Goal: Information Seeking & Learning: Learn about a topic

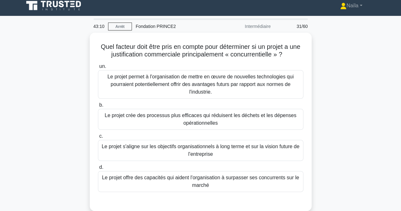
scroll to position [10, 0]
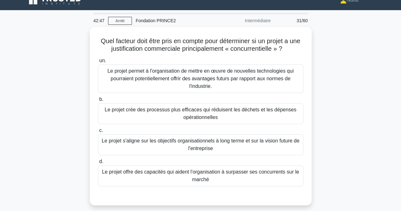
click at [366, 94] on div "Quel facteur doit être pris en compte pour déterminer si un projet a une justif…" at bounding box center [200, 120] width 361 height 186
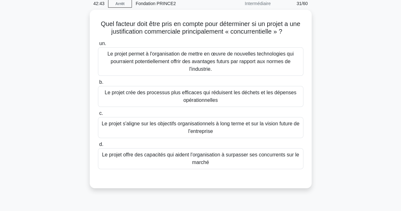
scroll to position [28, 0]
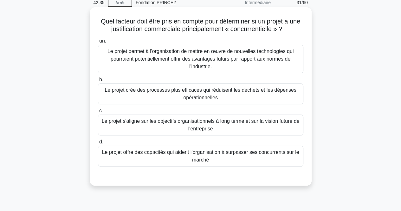
click at [259, 151] on font "Le projet offre des capacités qui aident l'organisation à surpasser ses concurr…" at bounding box center [200, 155] width 197 height 13
click at [98, 144] on input "d. Le projet offre des capacités qui aident l'organisation à surpasser ses conc…" at bounding box center [98, 142] width 0 height 4
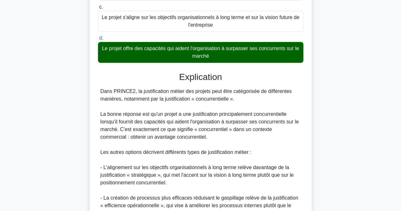
scroll to position [132, 0]
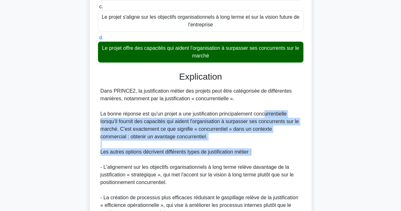
drag, startPoint x: 259, startPoint y: 151, endPoint x: 264, endPoint y: 110, distance: 41.1
click at [264, 110] on div "Dans PRINCE2, la justification métier des projets peut être catégorisée de diff…" at bounding box center [200, 170] width 200 height 167
click at [264, 111] on font "La bonne réponse est qu'un projet a une justification principalement concurrent…" at bounding box center [199, 125] width 198 height 28
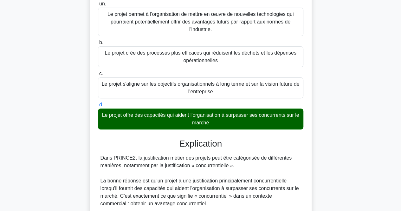
scroll to position [233, 0]
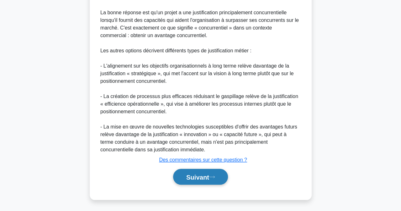
click at [215, 176] on icon at bounding box center [212, 176] width 6 height 3
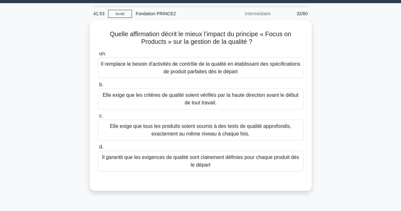
scroll to position [17, 0]
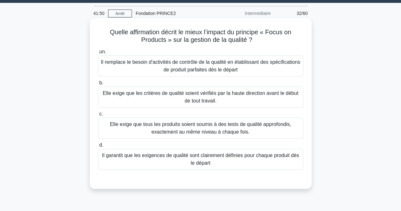
click at [249, 160] on font "Il garantit que les exigences de qualité sont clairement définies pour chaque p…" at bounding box center [201, 158] width 200 height 15
click at [98, 147] on input "d. Il garantit que les exigences de qualité sont clairement définies pour chaqu…" at bounding box center [98, 145] width 0 height 4
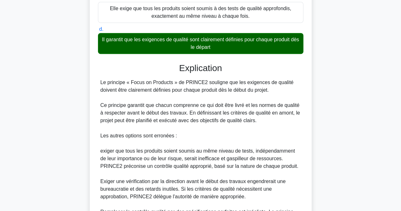
scroll to position [133, 0]
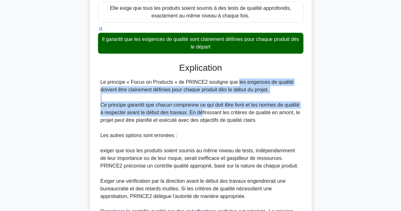
drag, startPoint x: 194, startPoint y: 76, endPoint x: 199, endPoint y: 110, distance: 33.9
click at [199, 110] on div "Explication Le principe « Focus on Products » de PRINCE2 souligne que les exige…" at bounding box center [200, 166] width 205 height 209
click at [199, 110] on font "Ce principe garantit que chacun comprenne ce qui doit être livré et les normes …" at bounding box center [200, 112] width 200 height 21
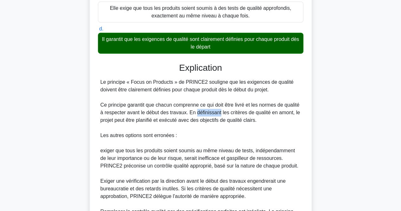
click at [199, 110] on font "Ce principe garantit que chacun comprenne ce qui doit être livré et les normes …" at bounding box center [200, 112] width 200 height 21
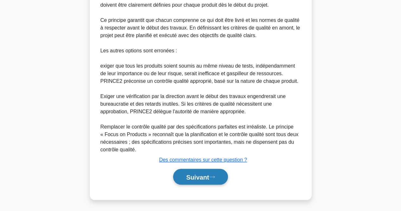
click at [198, 178] on font "Suivant" at bounding box center [197, 176] width 23 height 7
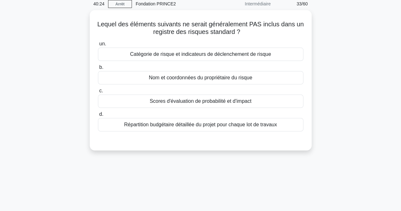
scroll to position [26, 0]
click at [278, 126] on div "Répartition budgétaire détaillée du projet pour chaque lot de travaux" at bounding box center [200, 124] width 205 height 13
click at [98, 116] on input "d. Répartition budgétaire détaillée du projet pour chaque lot de travaux" at bounding box center [98, 114] width 0 height 4
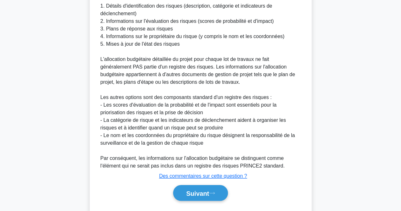
scroll to position [218, 0]
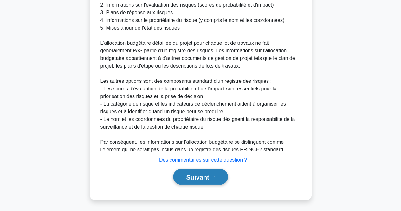
click at [203, 176] on font "Suivant" at bounding box center [197, 176] width 23 height 7
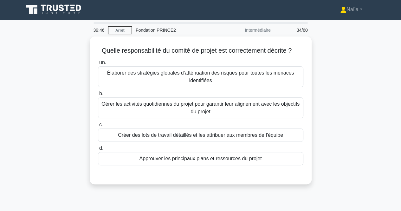
scroll to position [1, 0]
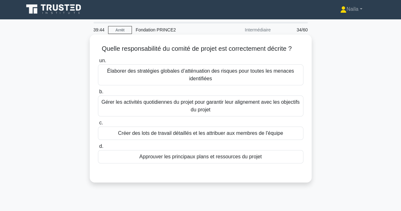
click at [284, 154] on div "Approuver les principaux plans et ressources du projet" at bounding box center [200, 156] width 205 height 13
click at [98, 148] on input "d. Approuver les principaux plans et ressources du projet" at bounding box center [98, 146] width 0 height 4
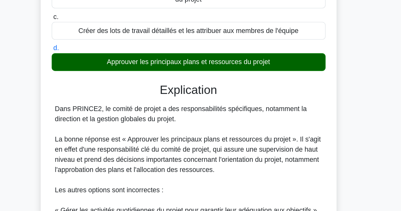
scroll to position [92, 0]
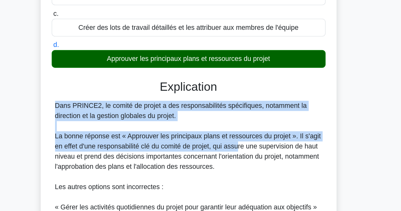
drag, startPoint x: 238, startPoint y: 105, endPoint x: 238, endPoint y: 133, distance: 27.9
click at [238, 133] on div "Dans PRINCE2, le comité de projet a des responsabilités spécifiques, notamment …" at bounding box center [200, 180] width 200 height 167
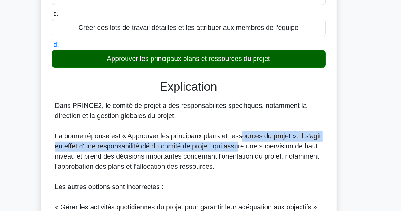
drag, startPoint x: 238, startPoint y: 133, endPoint x: 239, endPoint y: 124, distance: 9.6
click at [239, 124] on div "Dans PRINCE2, le comité de projet a des responsabilités spécifiques, notamment …" at bounding box center [200, 180] width 200 height 167
click at [239, 124] on font "La bonne réponse est « Approuver les principaux plans et ressources du projet »…" at bounding box center [199, 134] width 199 height 28
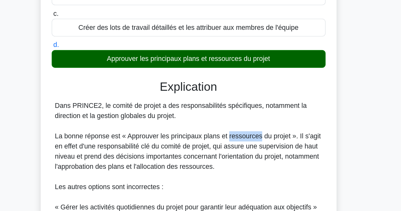
click at [239, 124] on font "La bonne réponse est « Approuver les principaux plans et ressources du projet »…" at bounding box center [199, 134] width 199 height 28
click at [242, 134] on font "La bonne réponse est « Approuver les principaux plans et ressources du projet »…" at bounding box center [199, 134] width 199 height 28
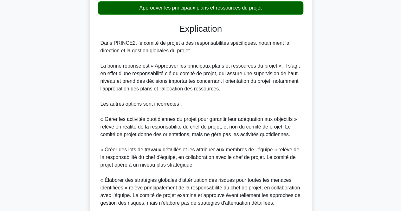
scroll to position [203, 0]
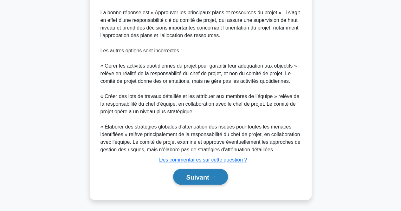
click at [209, 180] on font "Suivant" at bounding box center [197, 176] width 23 height 7
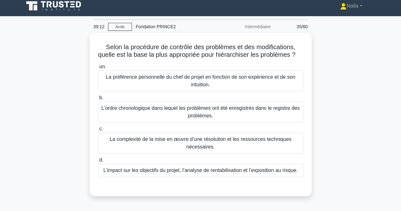
scroll to position [4, 0]
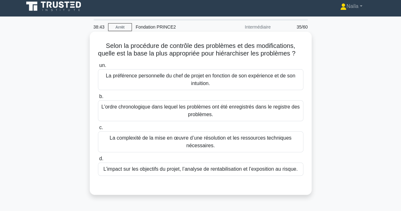
click at [230, 176] on div "L’impact sur les objectifs du projet, l’analyse de rentabilisation et l’exposit…" at bounding box center [200, 168] width 205 height 13
click at [98, 161] on input "d. L’impact sur les objectifs du projet, l’analyse de rentabilisation et l’expo…" at bounding box center [98, 158] width 0 height 4
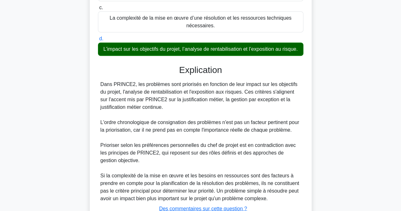
scroll to position [122, 0]
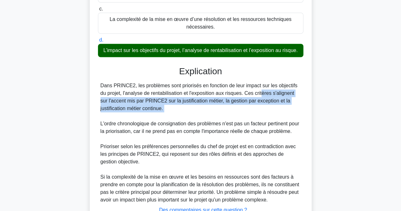
drag, startPoint x: 239, startPoint y: 125, endPoint x: 225, endPoint y: 98, distance: 30.3
click at [225, 98] on div "Dans PRINCE2, les problèmes sont priorisés en fonction de leur impact sur les o…" at bounding box center [200, 143] width 200 height 122
click at [225, 98] on font "Dans PRINCE2, les problèmes sont priorisés en fonction de leur impact sur les o…" at bounding box center [198, 97] width 197 height 28
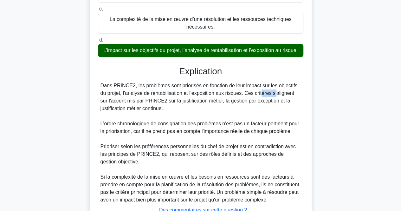
click at [225, 98] on font "Dans PRINCE2, les problèmes sont priorisés en fonction de leur impact sur les o…" at bounding box center [198, 97] width 197 height 28
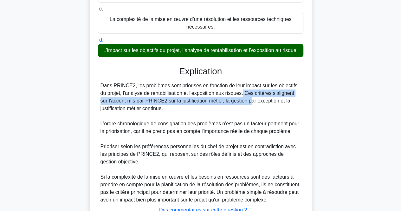
drag, startPoint x: 206, startPoint y: 104, endPoint x: 205, endPoint y: 112, distance: 8.6
click at [205, 112] on div "Dans PRINCE2, les problèmes sont priorisés en fonction de leur impact sur les o…" at bounding box center [200, 143] width 200 height 122
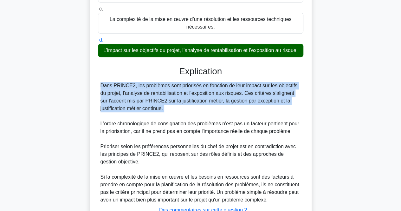
click at [205, 112] on div "Dans PRINCE2, les problèmes sont priorisés en fonction de leur impact sur les o…" at bounding box center [200, 143] width 200 height 122
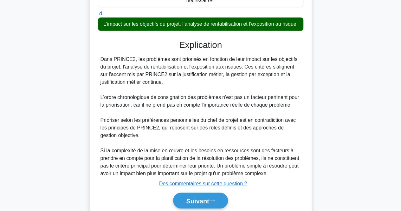
scroll to position [149, 0]
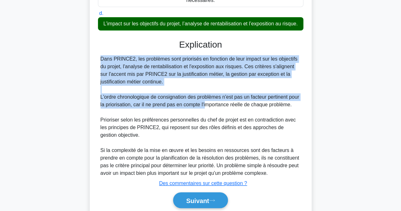
drag, startPoint x: 205, startPoint y: 112, endPoint x: 210, endPoint y: 91, distance: 21.5
click at [210, 91] on div "Dans PRINCE2, les problèmes sont priorisés en fonction de leur impact sur les o…" at bounding box center [200, 116] width 200 height 122
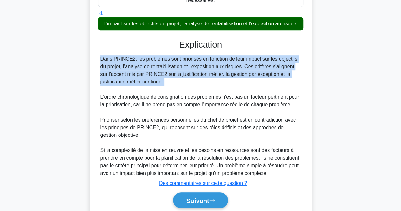
click at [210, 91] on div "Dans PRINCE2, les problèmes sont priorisés en fonction de leur impact sur les o…" at bounding box center [200, 116] width 200 height 122
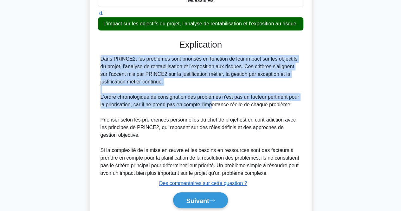
drag, startPoint x: 210, startPoint y: 91, endPoint x: 213, endPoint y: 112, distance: 21.4
click at [213, 112] on div "Dans PRINCE2, les problèmes sont priorisés en fonction de leur impact sur les o…" at bounding box center [200, 116] width 200 height 122
click at [213, 107] on font "L'ordre chronologique de consignation des problèmes n'est pas un facteur pertin…" at bounding box center [199, 100] width 199 height 13
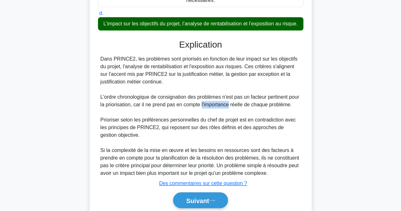
click at [213, 107] on font "L'ordre chronologique de consignation des problèmes n'est pas un facteur pertin…" at bounding box center [199, 100] width 199 height 13
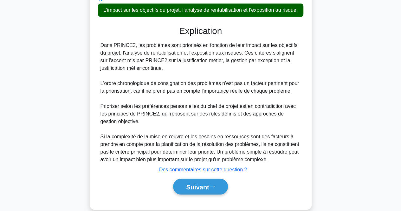
scroll to position [169, 0]
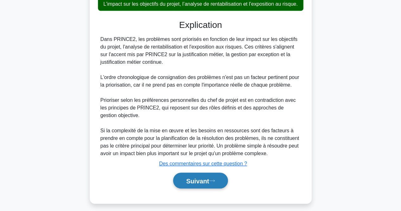
click at [202, 184] on font "Suivant" at bounding box center [197, 180] width 23 height 7
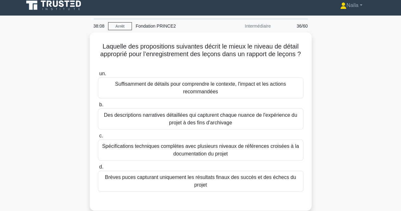
scroll to position [4, 0]
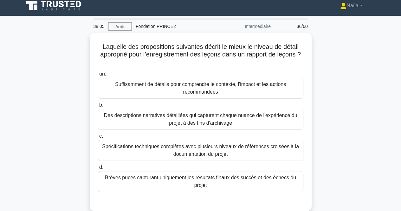
click at [339, 66] on div "Laquelle des propositions suivantes décrit le mieux le niveau de détail appropr…" at bounding box center [200, 126] width 361 height 186
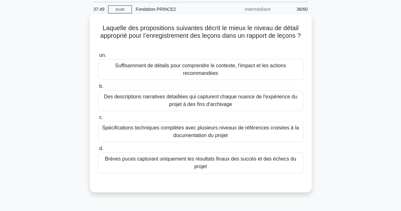
scroll to position [22, 0]
click at [268, 71] on font "Suffisamment de détails pour comprendre le contexte, l'impact et les actions re…" at bounding box center [201, 68] width 200 height 15
click at [98, 57] on input "un. Suffisamment de détails pour comprendre le contexte, l'impact et les action…" at bounding box center [98, 55] width 0 height 4
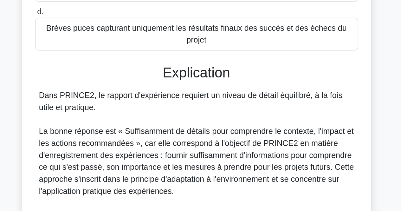
scroll to position [125, 0]
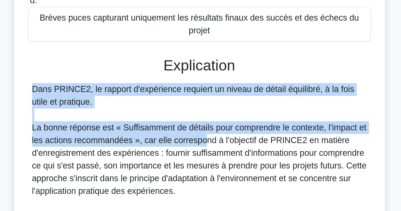
drag, startPoint x: 211, startPoint y: 107, endPoint x: 203, endPoint y: 125, distance: 19.4
click at [203, 125] on div "Dans PRINCE2, le rapport d'expérience requiert un niveau de détail équilibré, à…" at bounding box center [200, 181] width 200 height 175
click at [203, 125] on font "La bonne réponse est « Suffisamment de détails pour comprendre le contexte, l'i…" at bounding box center [200, 139] width 200 height 43
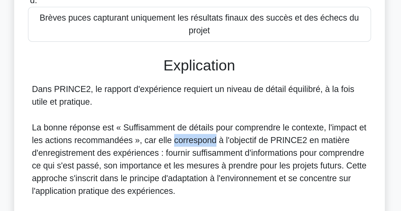
click at [203, 125] on font "La bonne réponse est « Suffisamment de détails pour comprendre le contexte, l'i…" at bounding box center [200, 139] width 200 height 43
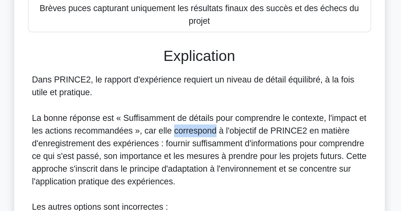
scroll to position [125, 0]
click at [203, 131] on div "Dans PRINCE2, le rapport d'expérience requiert un niveau de détail équilibré, à…" at bounding box center [200, 181] width 200 height 175
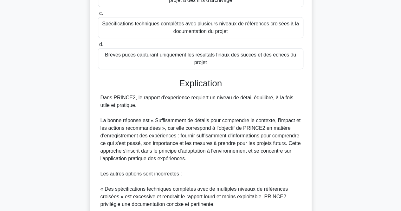
scroll to position [241, 0]
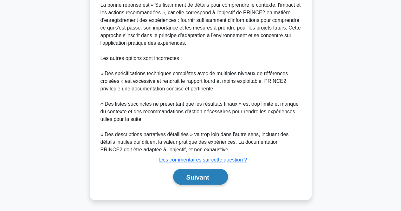
click at [202, 176] on font "Suivant" at bounding box center [197, 176] width 23 height 7
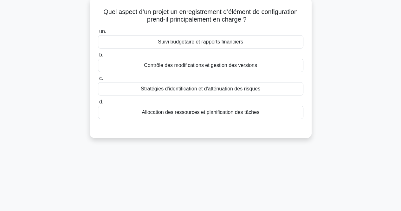
scroll to position [0, 0]
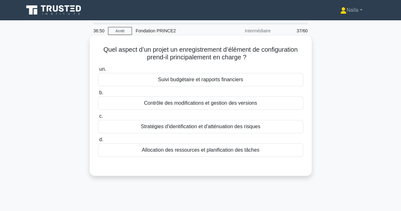
click at [217, 105] on font "Contrôle des modifications et gestion des versions" at bounding box center [200, 102] width 113 height 5
click at [98, 95] on input "b. Contrôle des modifications et gestion des versions" at bounding box center [98, 93] width 0 height 4
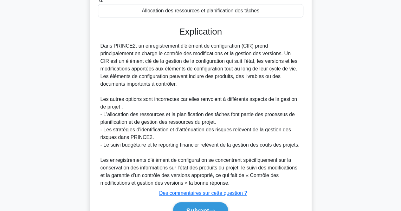
scroll to position [172, 0]
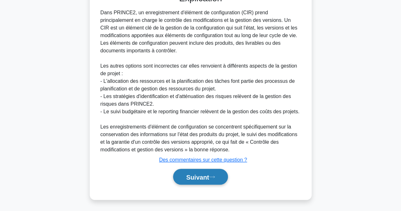
click at [201, 179] on font "Suivant" at bounding box center [197, 176] width 23 height 7
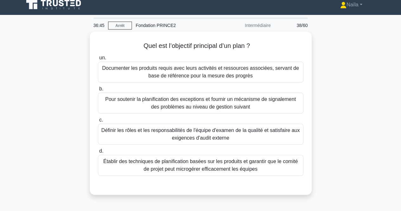
scroll to position [6, 0]
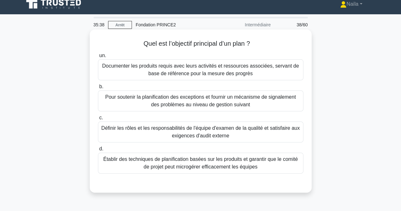
click at [288, 72] on font "Documenter les produits requis avec leurs activités et ressources associées, se…" at bounding box center [201, 69] width 200 height 15
click at [98, 58] on input "un. Documenter les produits requis avec leurs activités et ressources associées…" at bounding box center [98, 56] width 0 height 4
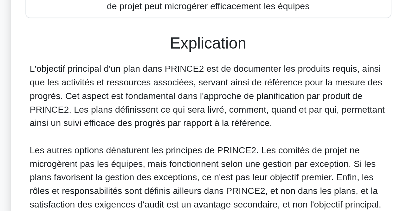
scroll to position [134, 0]
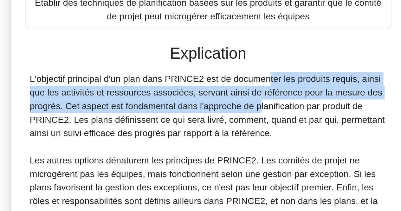
drag, startPoint x: 191, startPoint y: 80, endPoint x: 192, endPoint y: 89, distance: 9.9
click at [192, 89] on font "L'objectif principal d'un plan dans PRINCE2 est de documenter les produits requ…" at bounding box center [199, 89] width 199 height 36
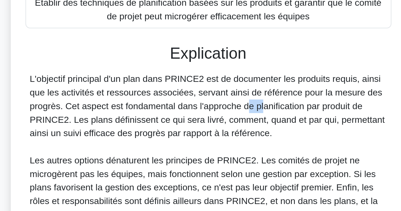
click at [192, 89] on font "L'objectif principal d'un plan dans PRINCE2 est de documenter les produits requ…" at bounding box center [199, 89] width 199 height 36
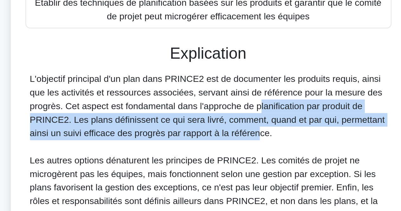
drag, startPoint x: 192, startPoint y: 89, endPoint x: 192, endPoint y: 100, distance: 11.1
click at [192, 100] on font "L'objectif principal d'un plan dans PRINCE2 est de documenter les produits requ…" at bounding box center [199, 89] width 199 height 36
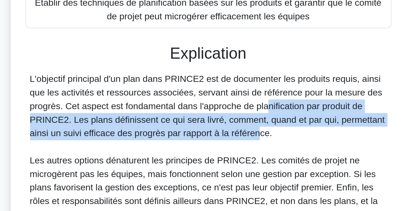
drag, startPoint x: 192, startPoint y: 100, endPoint x: 195, endPoint y: 83, distance: 17.3
click at [195, 83] on font "L'objectif principal d'un plan dans PRINCE2 est de documenter les produits requ…" at bounding box center [199, 89] width 199 height 36
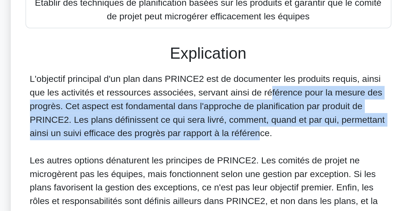
click at [195, 83] on font "L'objectif principal d'un plan dans PRINCE2 est de documenter les produits requ…" at bounding box center [199, 89] width 199 height 36
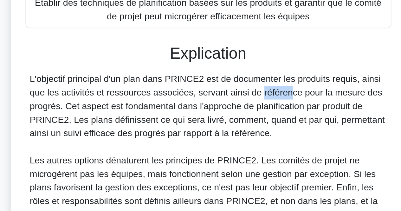
click at [195, 83] on font "L'objectif principal d'un plan dans PRINCE2 est de documenter les produits requ…" at bounding box center [199, 89] width 199 height 36
click at [206, 105] on font "L'objectif principal d'un plan dans PRINCE2 est de documenter les produits requ…" at bounding box center [199, 89] width 199 height 36
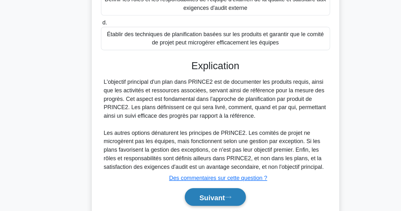
click at [199, 180] on button "Suivant" at bounding box center [200, 177] width 54 height 16
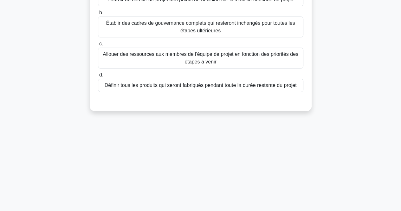
scroll to position [0, 0]
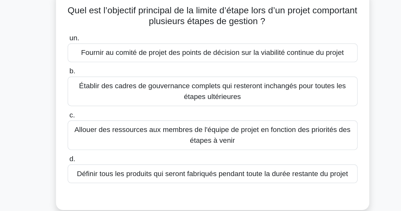
click at [272, 82] on font "Fournir au comité de projet des points de décision sur la viabilité continue du…" at bounding box center [200, 79] width 186 height 5
click at [98, 71] on input "un. Fournir au comité de projet des points de décision sur la viabilité continu…" at bounding box center [98, 69] width 0 height 4
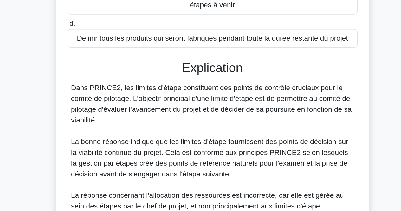
scroll to position [77, 0]
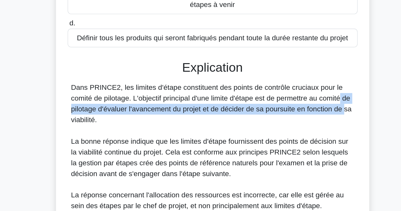
drag, startPoint x: 254, startPoint y: 128, endPoint x: 264, endPoint y: 134, distance: 11.8
click at [264, 134] on font "Dans PRINCE2, les limites d'étape constituent des points de contrôle cruciaux p…" at bounding box center [199, 134] width 199 height 28
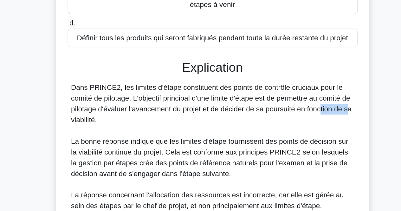
click at [264, 134] on font "Dans PRINCE2, les limites d'étape constituent des points de contrôle cruciaux p…" at bounding box center [199, 134] width 199 height 28
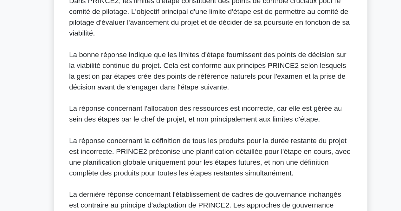
scroll to position [138, 0]
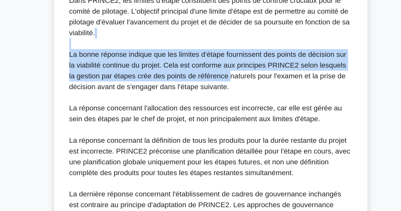
drag, startPoint x: 207, startPoint y: 93, endPoint x: 207, endPoint y: 118, distance: 25.0
click at [207, 118] on div "Dans PRINCE2, les limites d'étape constituent des points de contrôle cruciaux p…" at bounding box center [200, 141] width 200 height 167
click at [207, 118] on font "La bonne réponse indique que les limites d'étape fournissent des points de déci…" at bounding box center [198, 111] width 196 height 28
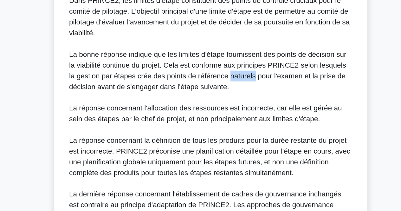
click at [207, 118] on font "La bonne réponse indique que les limites d'étape fournissent des points de déci…" at bounding box center [198, 111] width 196 height 28
click at [213, 129] on div "Dans PRINCE2, les limites d'étape constituent des points de contrôle cruciaux p…" at bounding box center [200, 141] width 200 height 167
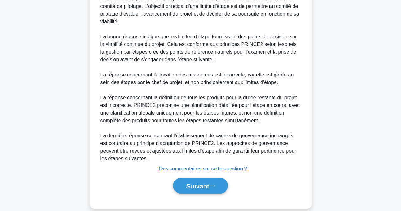
scroll to position [201, 0]
click at [215, 184] on icon at bounding box center [212, 185] width 6 height 3
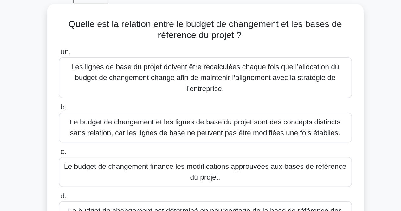
scroll to position [1, 0]
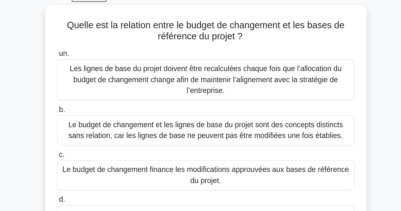
click at [326, 65] on div "Quelle est la relation entre le budget de changement et les bases de référence …" at bounding box center [200, 129] width 361 height 186
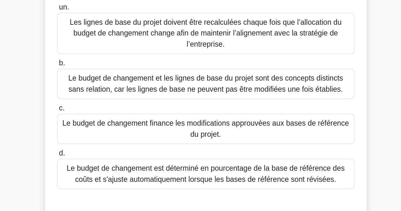
scroll to position [20, 0]
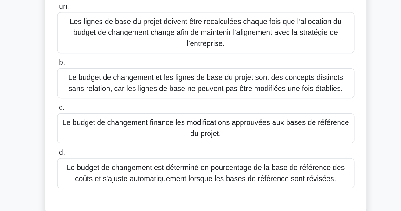
click at [268, 134] on font "Le budget de changement finance les modifications approuvées aux bases de référ…" at bounding box center [201, 132] width 200 height 15
click at [98, 121] on input "c. Le budget de changement finance les modifications approuvées aux bases de ré…" at bounding box center [98, 119] width 0 height 4
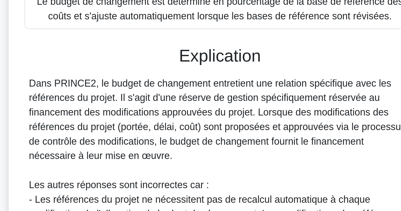
scroll to position [101, 0]
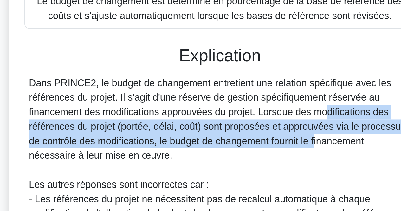
drag, startPoint x: 216, startPoint y: 136, endPoint x: 217, endPoint y: 149, distance: 13.0
click at [217, 149] on font "Dans PRINCE2, le budget de changement entretient une relation spécifique avec l…" at bounding box center [198, 140] width 197 height 43
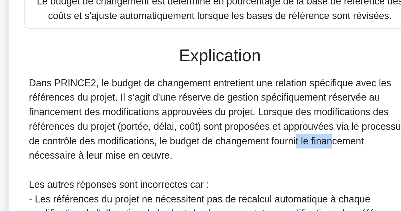
click at [217, 149] on font "Dans PRINCE2, le budget de changement entretient une relation spécifique avec l…" at bounding box center [198, 140] width 197 height 43
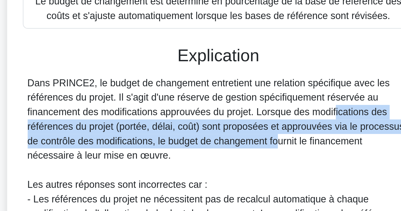
drag, startPoint x: 221, startPoint y: 138, endPoint x: 190, endPoint y: 150, distance: 32.7
click at [190, 150] on font "Dans PRINCE2, le budget de changement entretient une relation spécifique avec l…" at bounding box center [198, 140] width 197 height 43
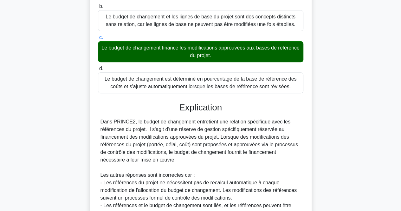
scroll to position [203, 0]
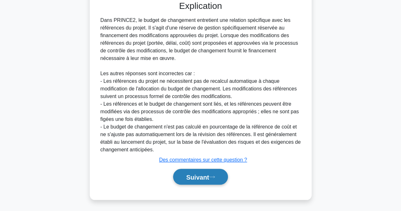
click at [209, 177] on font "Suivant" at bounding box center [197, 176] width 23 height 7
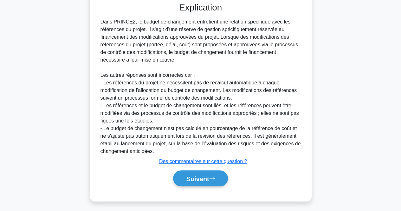
scroll to position [112, 0]
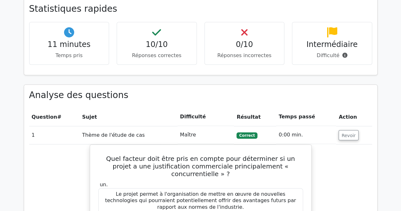
scroll to position [238, 0]
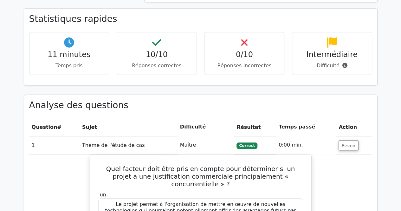
click at [330, 76] on div "11 minutes Temps pris 10/10 Réponses correctes 0/10 Réponses incorrectes Interm…" at bounding box center [200, 56] width 350 height 48
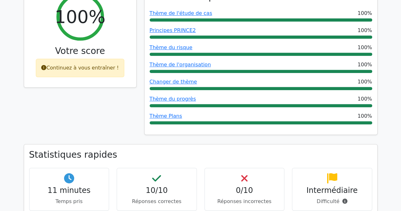
scroll to position [0, 0]
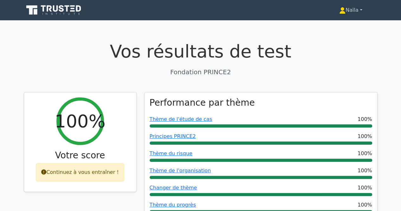
click at [347, 10] on font "Naïla" at bounding box center [351, 10] width 13 height 6
click at [342, 23] on link "Profil" at bounding box center [349, 25] width 50 height 10
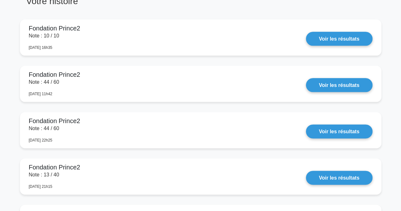
scroll to position [340, 0]
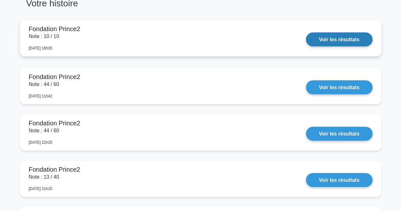
click at [306, 43] on link "Voir les résultats" at bounding box center [339, 39] width 67 height 14
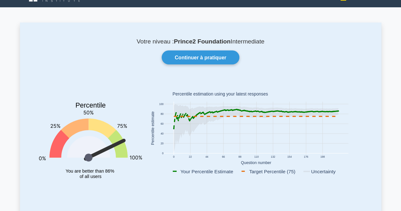
scroll to position [0, 0]
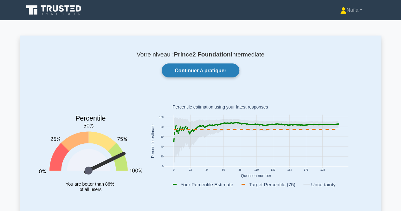
click at [191, 67] on font "Continuer à pratiquer" at bounding box center [201, 69] width 52 height 5
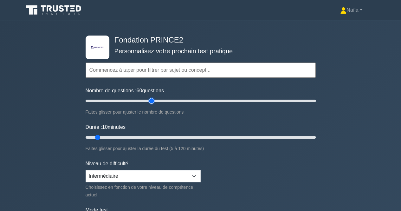
drag, startPoint x: 92, startPoint y: 101, endPoint x: 153, endPoint y: 100, distance: 61.5
type input "60"
click at [153, 100] on input "Nombre de questions : 60 questions" at bounding box center [201, 101] width 230 height 8
